Goal: Information Seeking & Learning: Learn about a topic

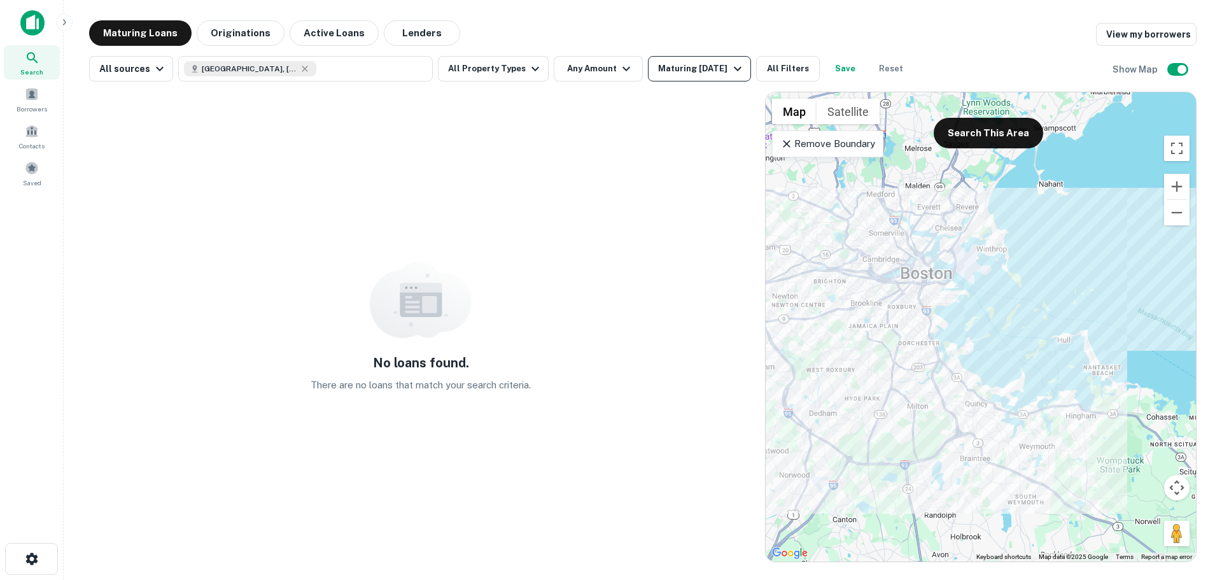
click at [703, 67] on div "Maturing [DATE]" at bounding box center [701, 68] width 87 height 15
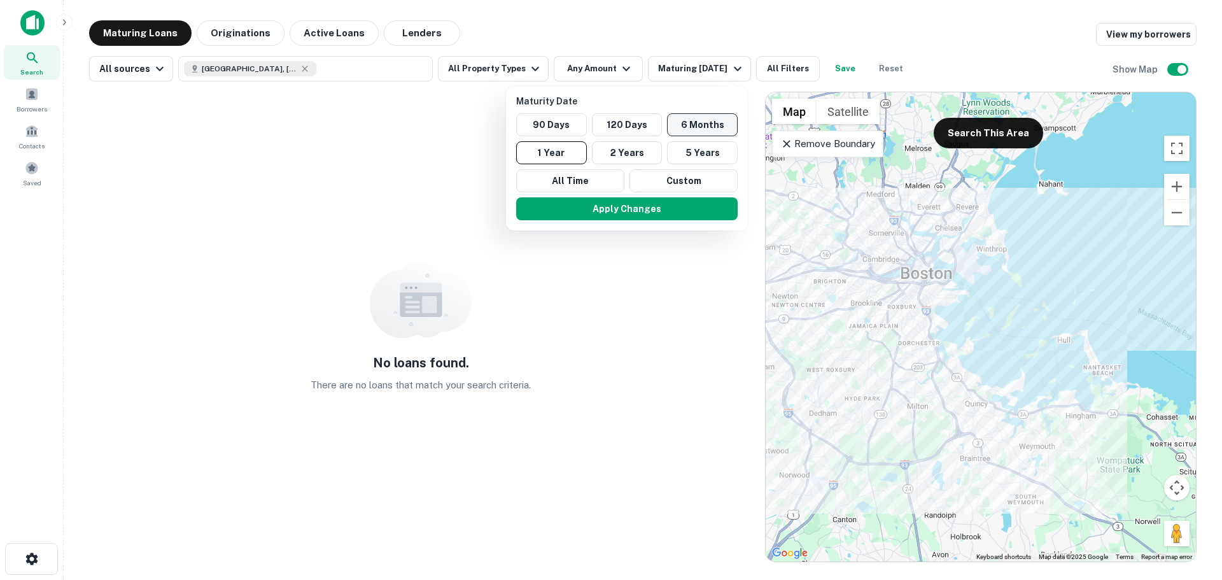
click at [691, 123] on button "6 Months" at bounding box center [702, 124] width 71 height 23
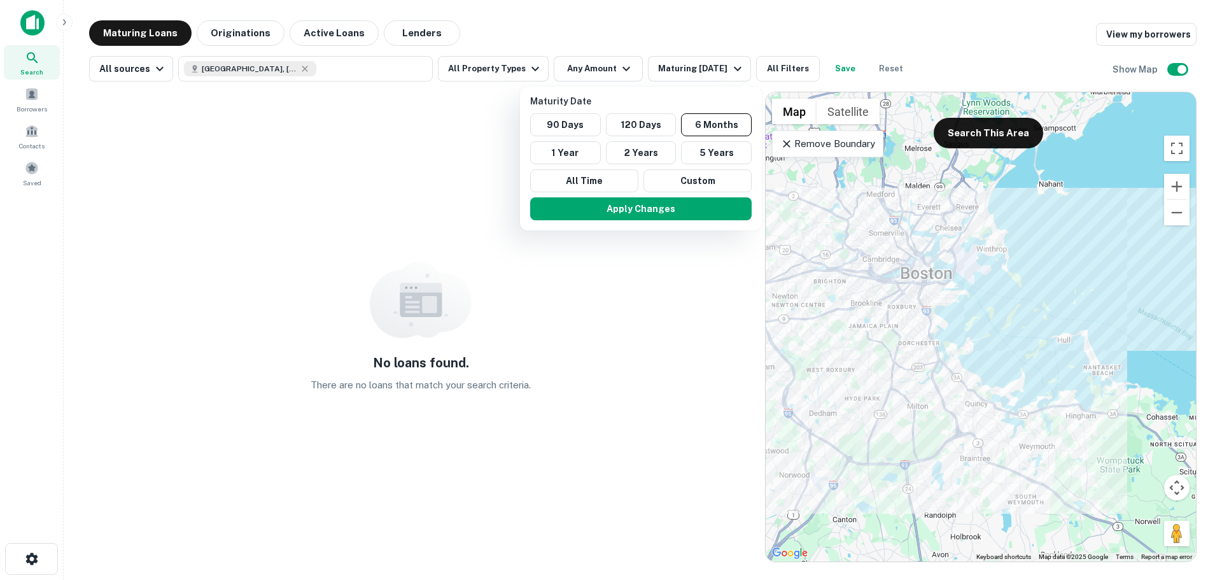
click at [663, 208] on button "Apply Changes" at bounding box center [640, 208] width 221 height 23
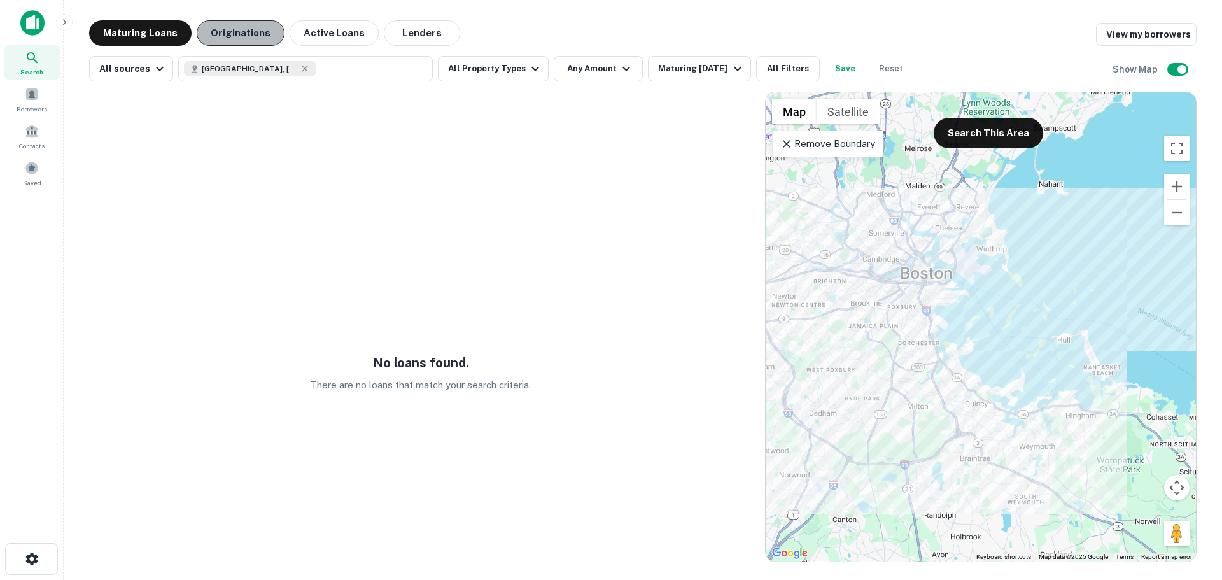
click at [224, 23] on button "Originations" at bounding box center [241, 32] width 88 height 25
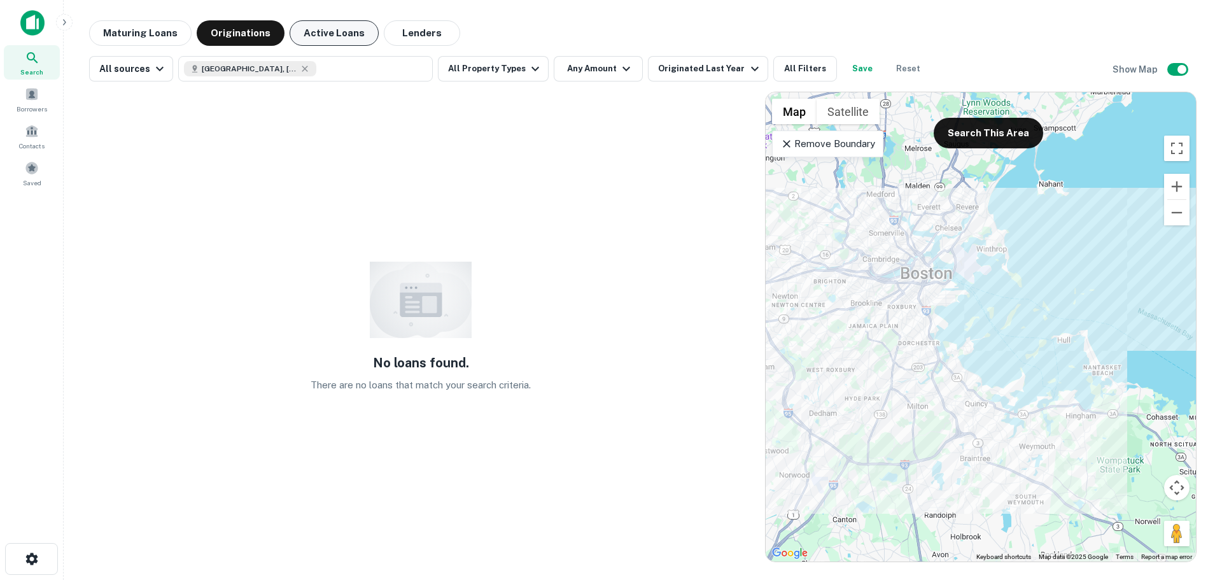
click at [314, 39] on button "Active Loans" at bounding box center [334, 32] width 89 height 25
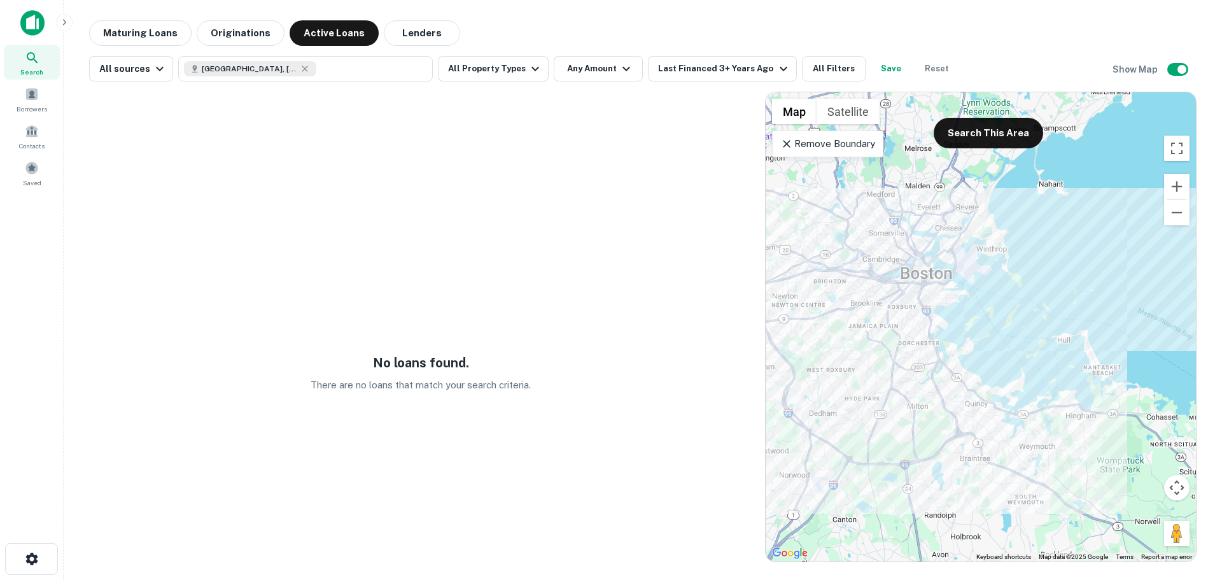
click at [786, 145] on icon at bounding box center [786, 143] width 13 height 13
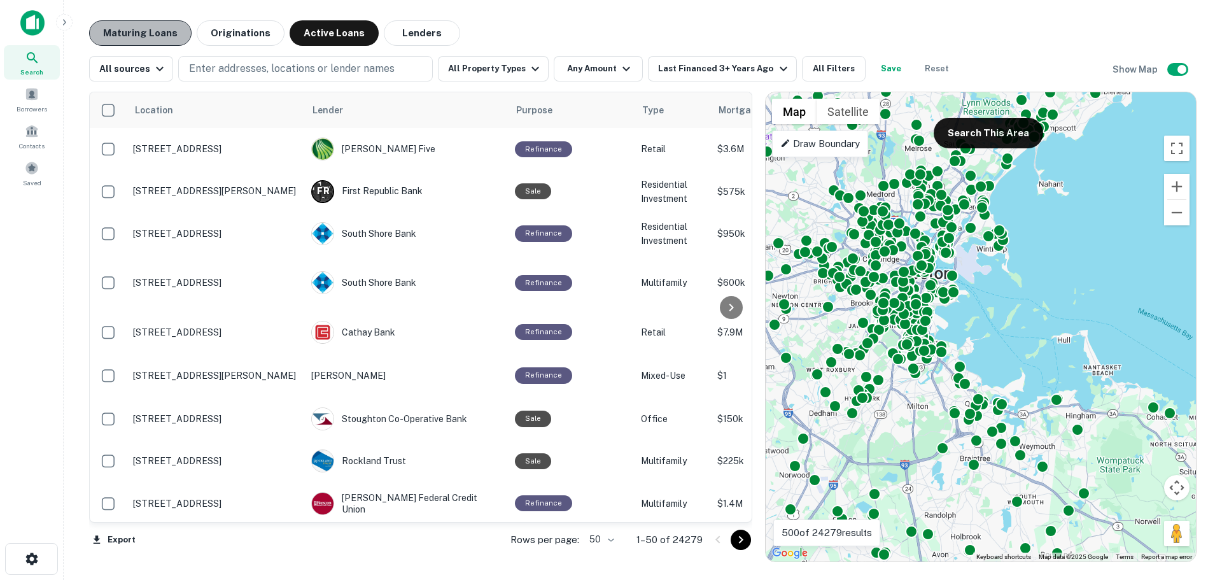
click at [166, 33] on button "Maturing Loans" at bounding box center [140, 32] width 102 height 25
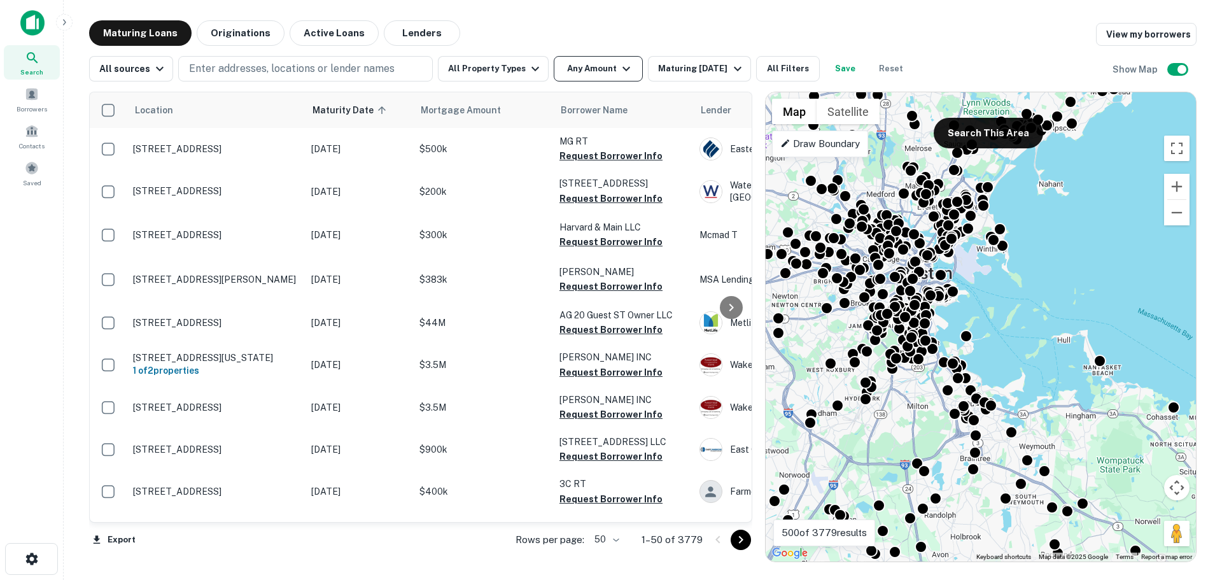
click at [596, 71] on button "Any Amount" at bounding box center [598, 68] width 89 height 25
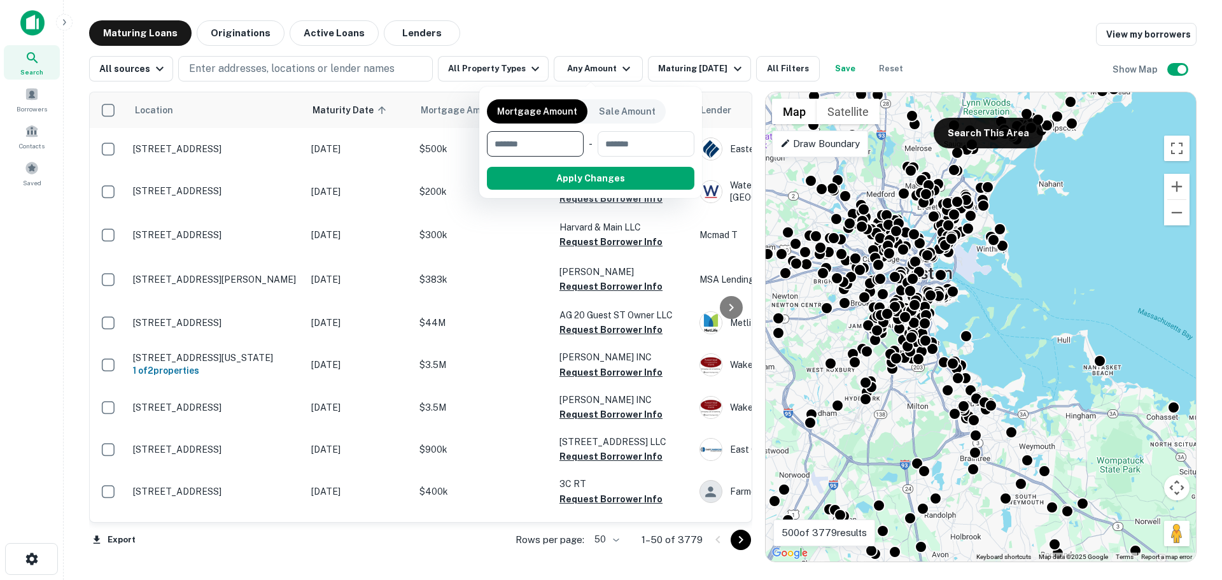
click at [538, 149] on input "number" at bounding box center [531, 143] width 88 height 25
type input "*******"
click at [593, 176] on button "Apply Changes" at bounding box center [614, 178] width 162 height 23
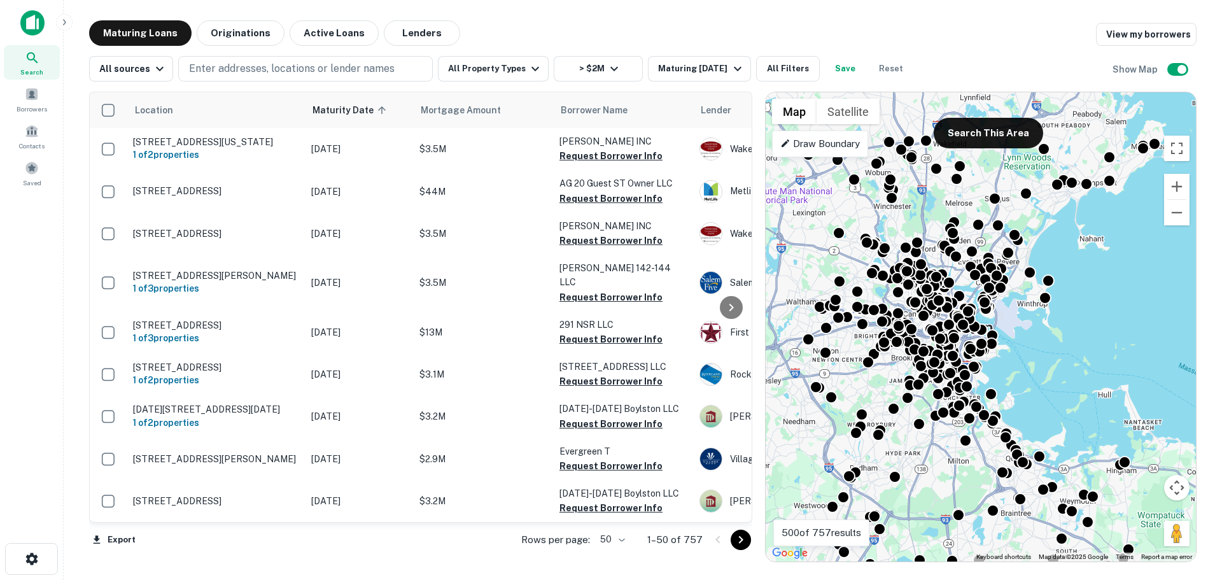
drag, startPoint x: 1006, startPoint y: 311, endPoint x: 1048, endPoint y: 366, distance: 69.0
click at [1048, 366] on div "To activate drag with keyboard, press Alt + Enter. Once in keyboard drag state,…" at bounding box center [981, 326] width 430 height 469
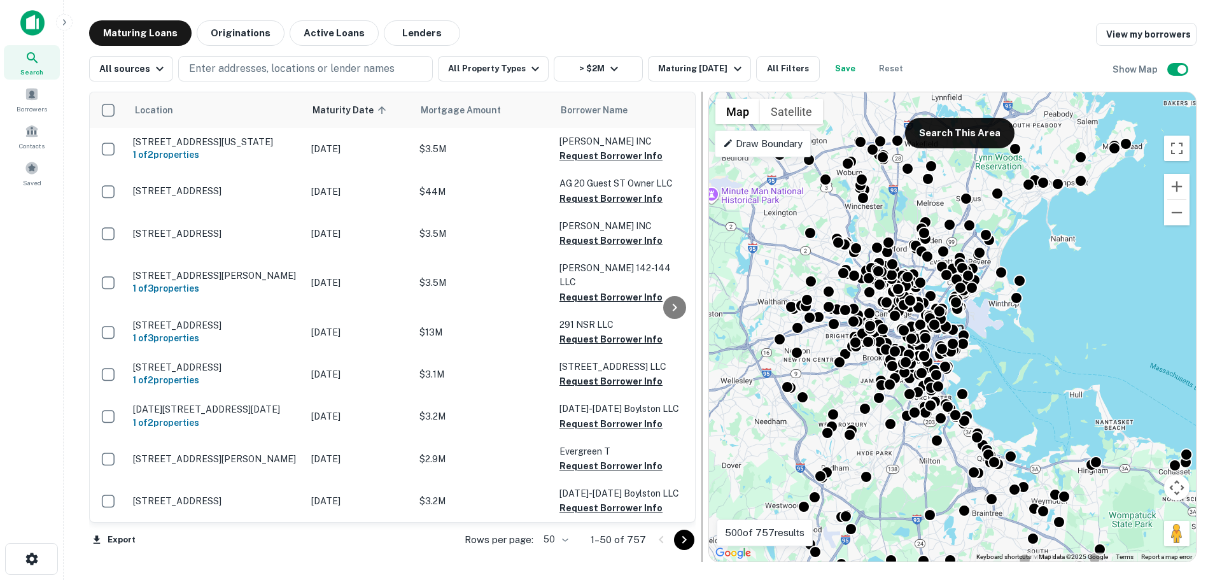
drag, startPoint x: 756, startPoint y: 255, endPoint x: 699, endPoint y: 260, distance: 57.5
click at [699, 260] on div at bounding box center [702, 327] width 13 height 470
